Goal: Task Accomplishment & Management: Manage account settings

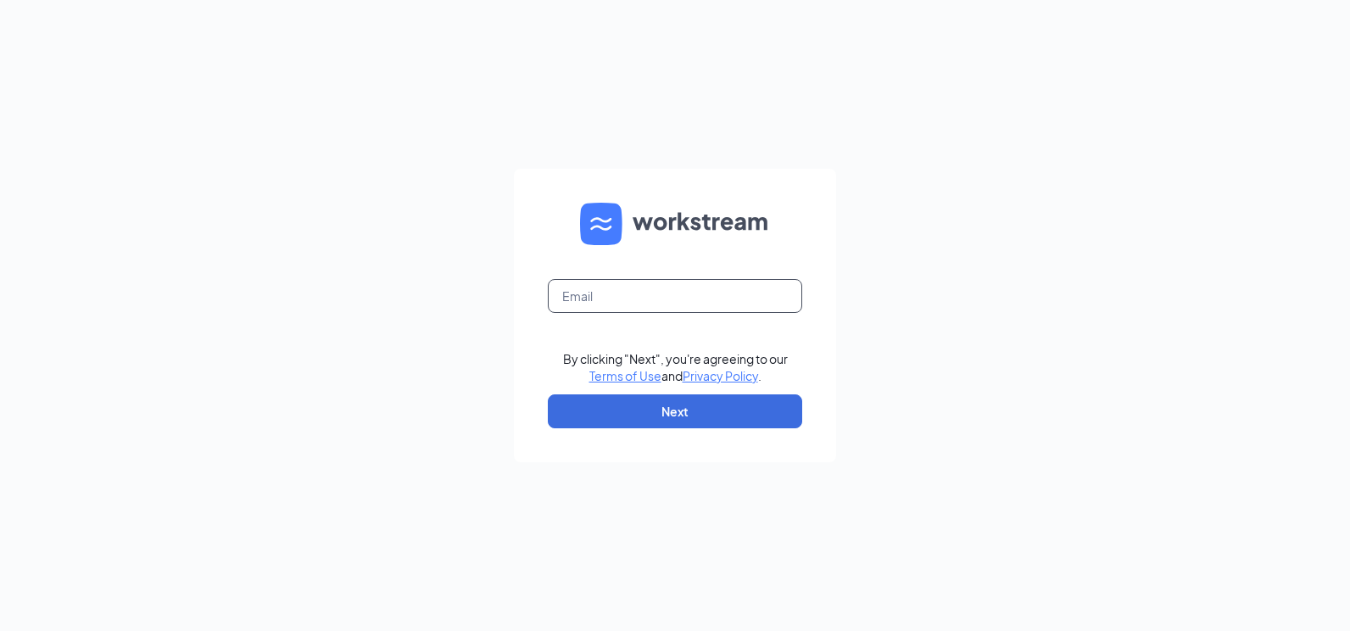
click at [731, 291] on input "text" at bounding box center [675, 296] width 254 height 34
type input "[EMAIL_ADDRESS][DOMAIN_NAME]"
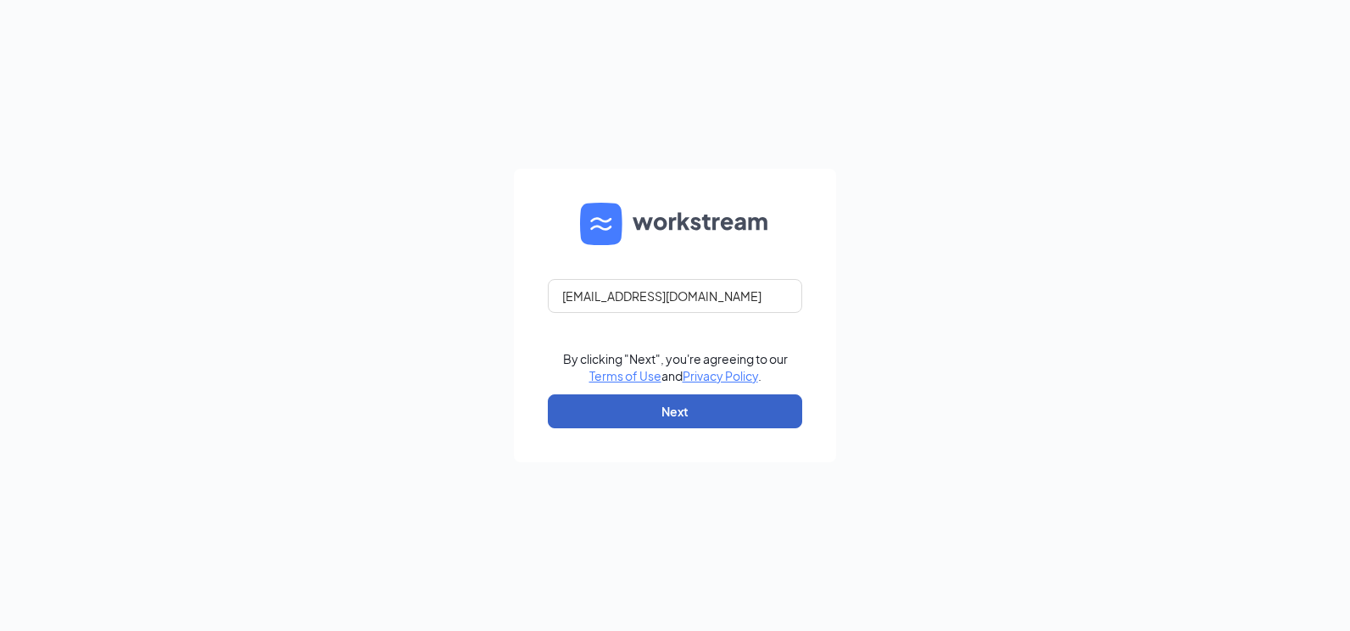
click at [693, 401] on button "Next" at bounding box center [675, 411] width 254 height 34
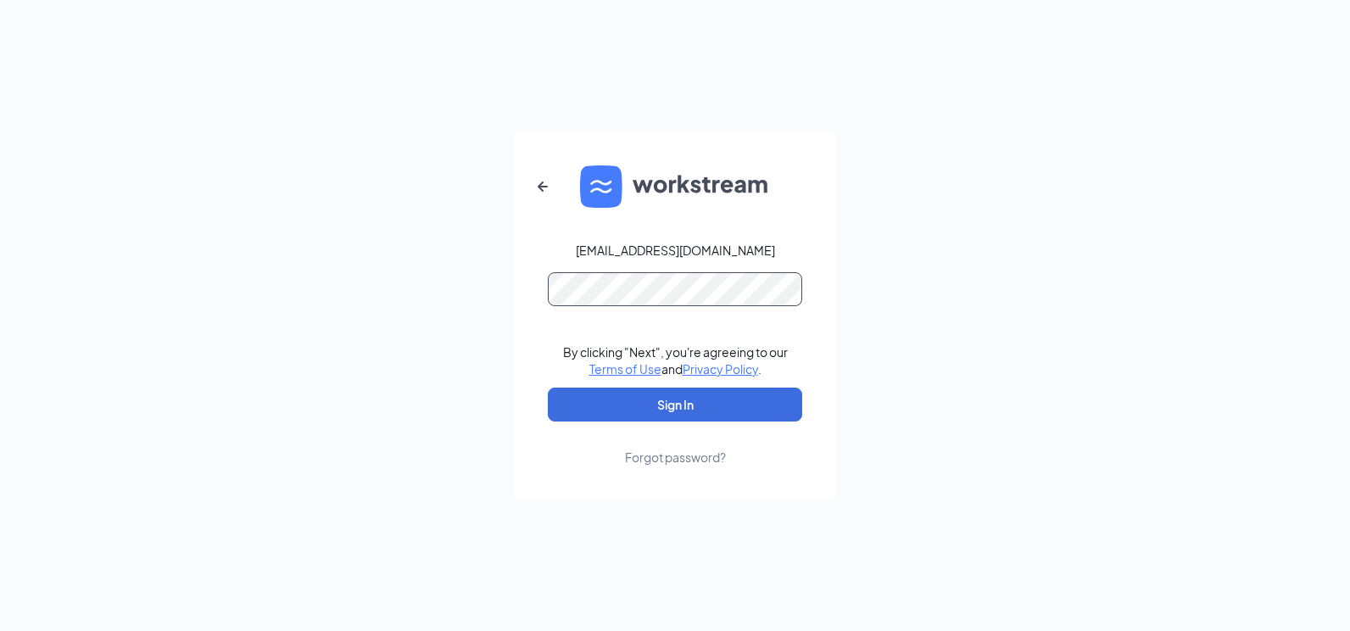
click at [548, 387] on button "Sign In" at bounding box center [675, 404] width 254 height 34
click at [778, 406] on button "Sign In" at bounding box center [675, 404] width 254 height 34
click at [548, 387] on button "Sign In" at bounding box center [675, 404] width 254 height 34
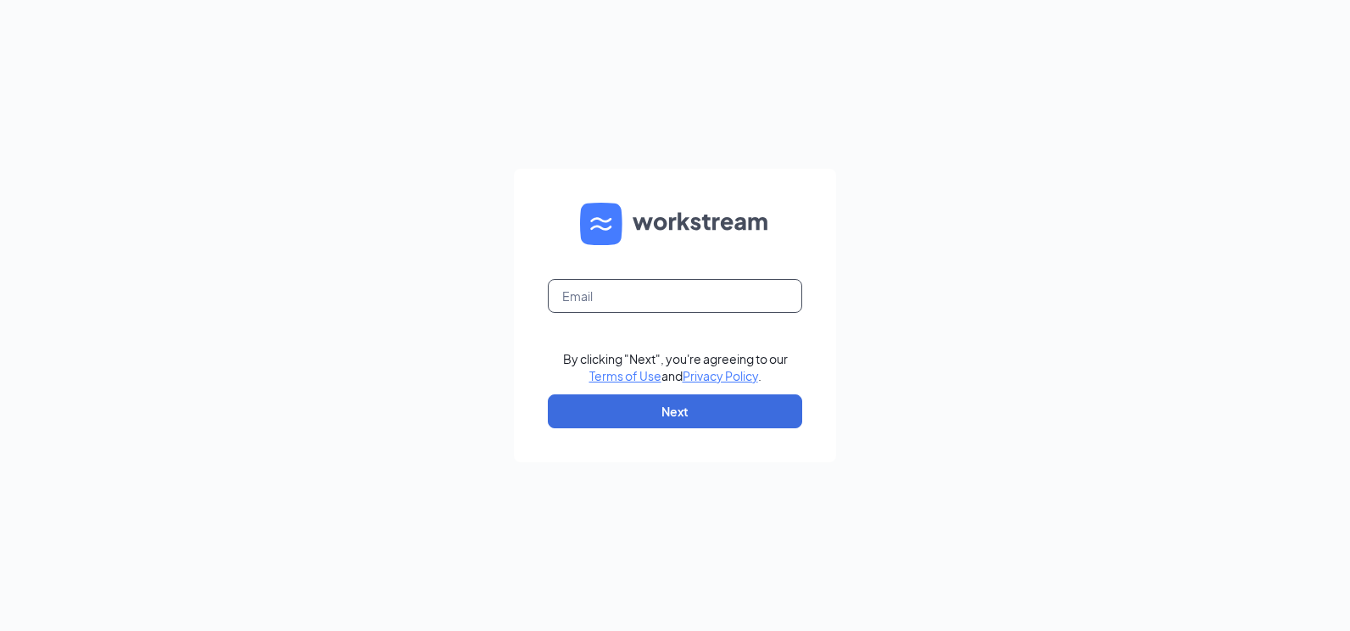
click at [603, 304] on input "text" at bounding box center [675, 296] width 254 height 34
type input "[EMAIL_ADDRESS][DOMAIN_NAME]"
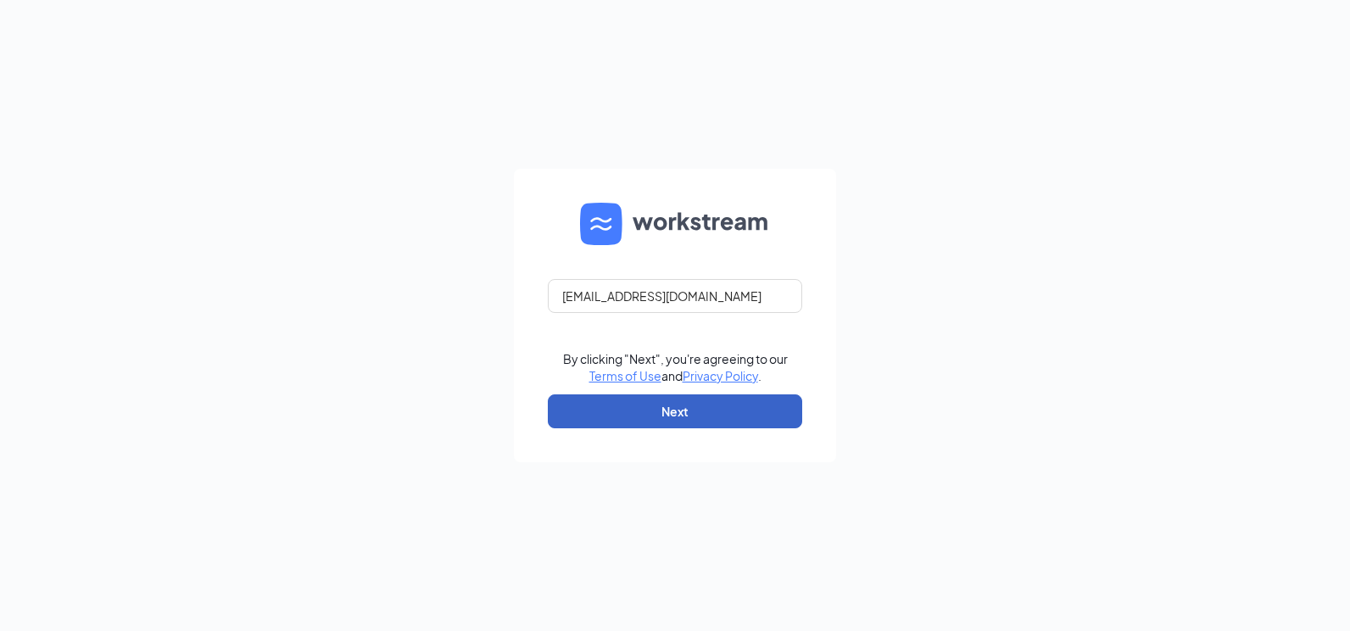
click at [796, 408] on button "Next" at bounding box center [675, 411] width 254 height 34
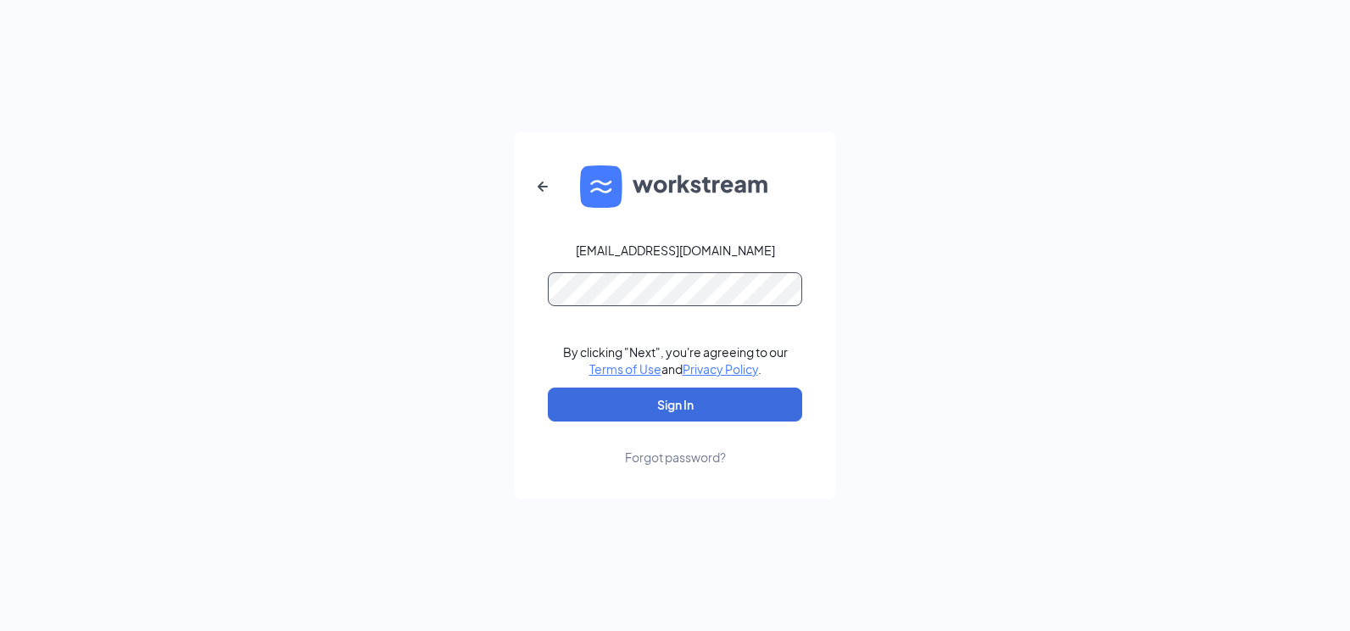
click at [548, 387] on button "Sign In" at bounding box center [675, 404] width 254 height 34
click at [605, 407] on button "Sign In" at bounding box center [675, 404] width 254 height 34
click at [548, 387] on button "Sign In" at bounding box center [675, 404] width 254 height 34
